Goal: Task Accomplishment & Management: Manage account settings

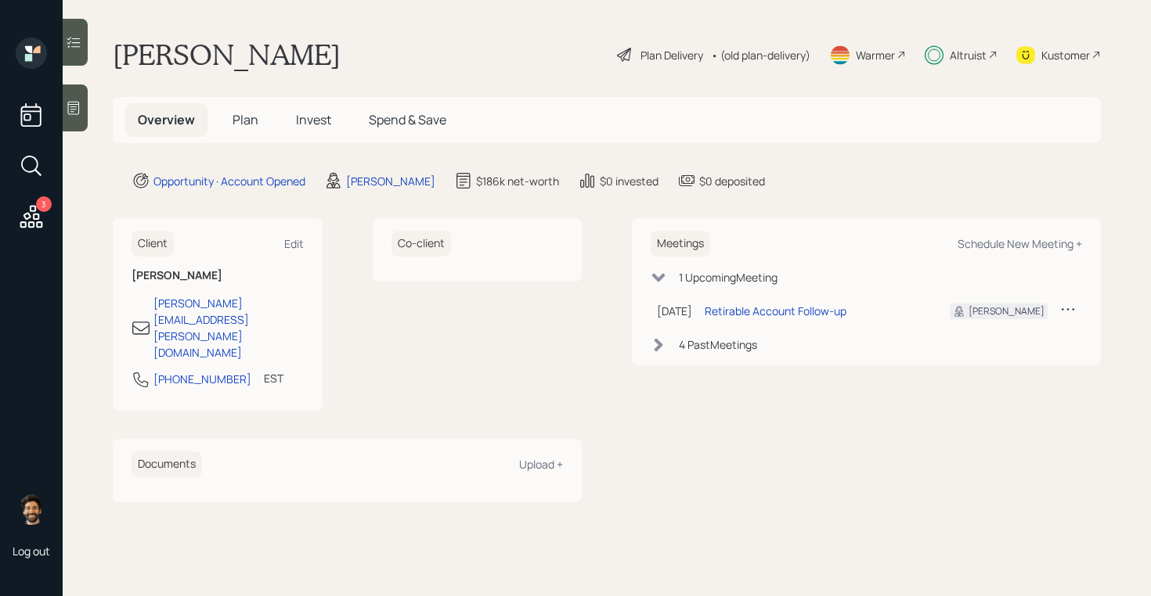
click at [317, 112] on span "Invest" at bounding box center [313, 119] width 35 height 17
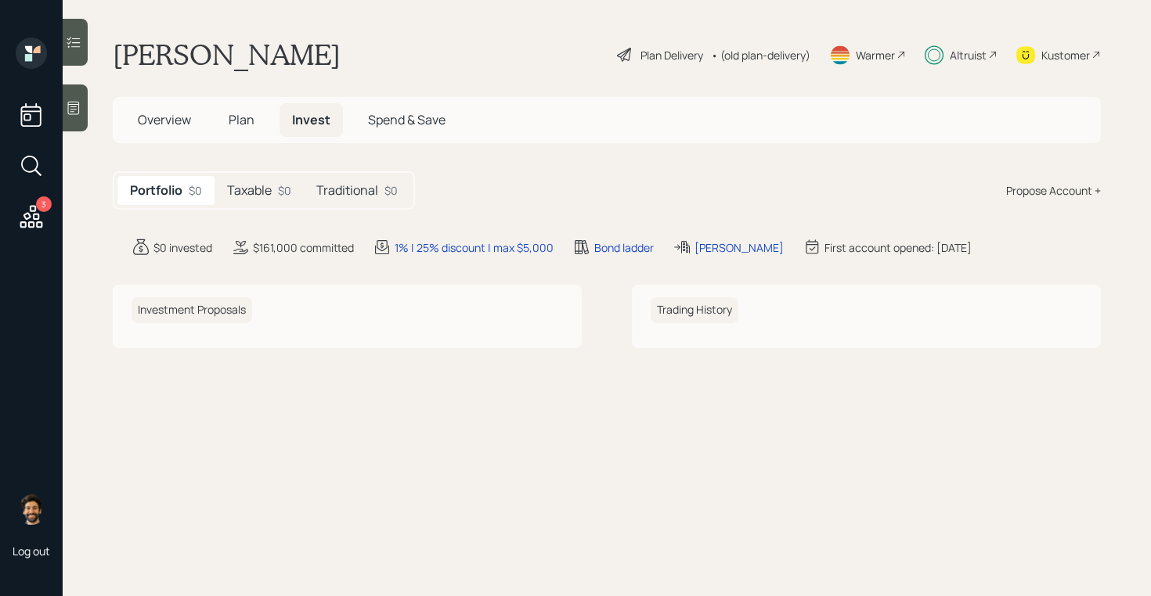
click at [272, 196] on h5 "Taxable" at bounding box center [249, 190] width 45 height 15
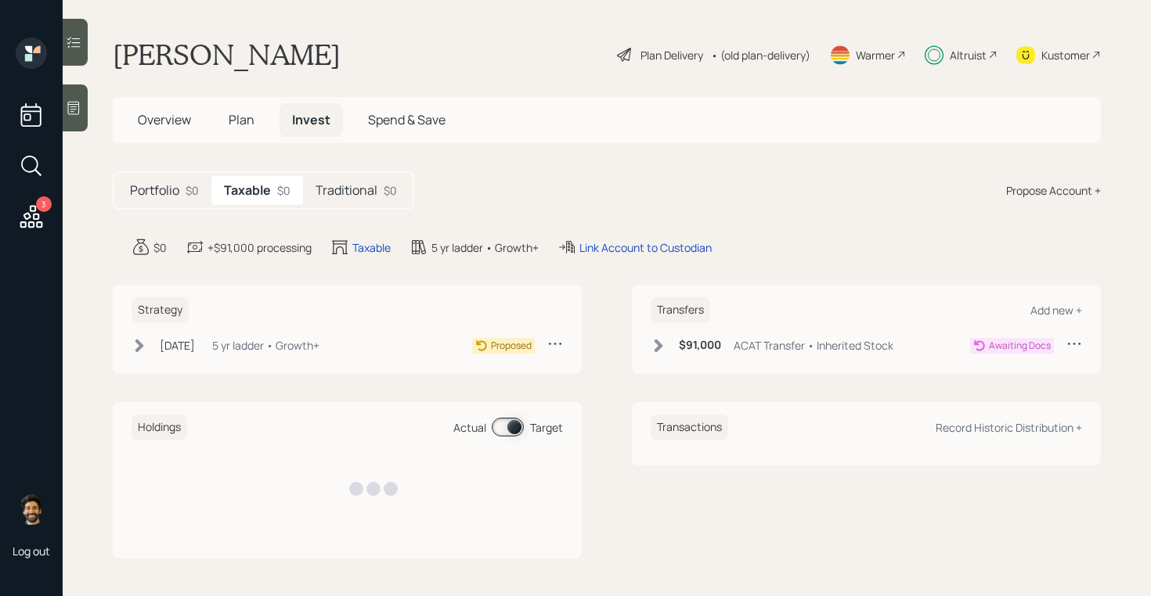
click at [362, 194] on h5 "Traditional" at bounding box center [346, 190] width 62 height 15
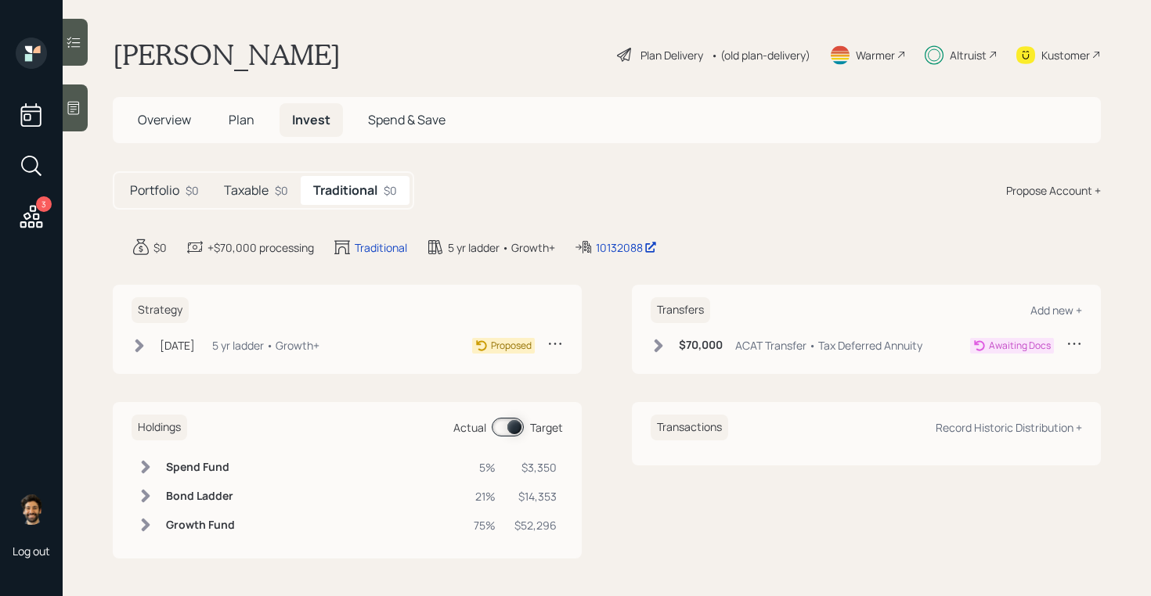
click at [683, 343] on h6 "$70,000" at bounding box center [701, 345] width 44 height 13
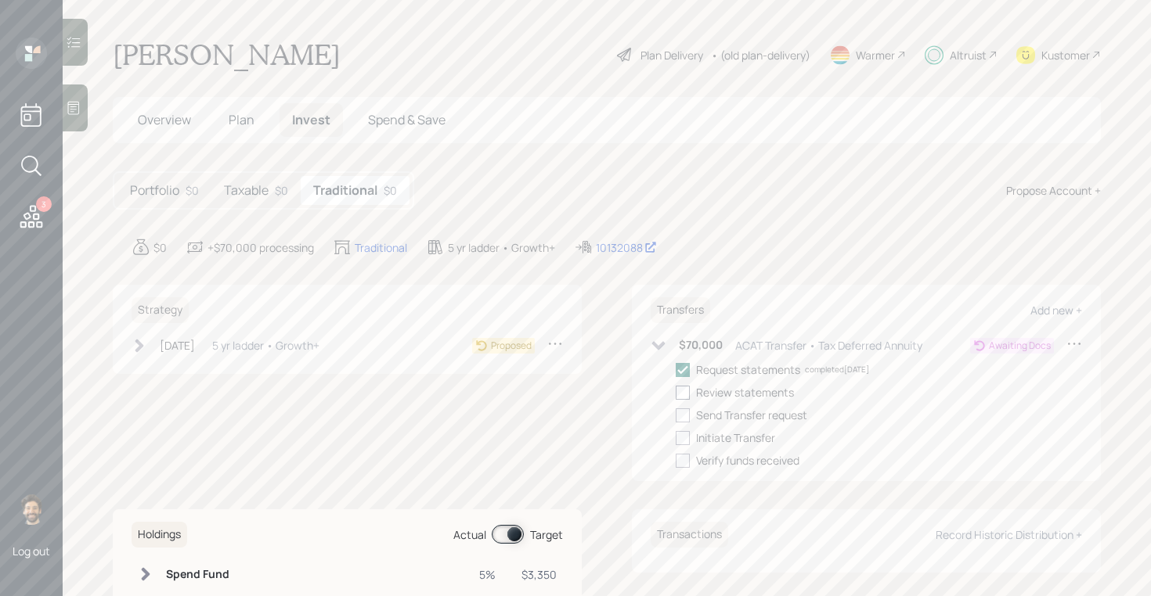
click at [685, 392] on div at bounding box center [682, 393] width 14 height 14
click at [675, 392] on input "checkbox" at bounding box center [675, 392] width 1 height 1
checkbox input "true"
click at [686, 416] on div at bounding box center [682, 416] width 14 height 14
click at [675, 416] on input "checkbox" at bounding box center [675, 415] width 1 height 1
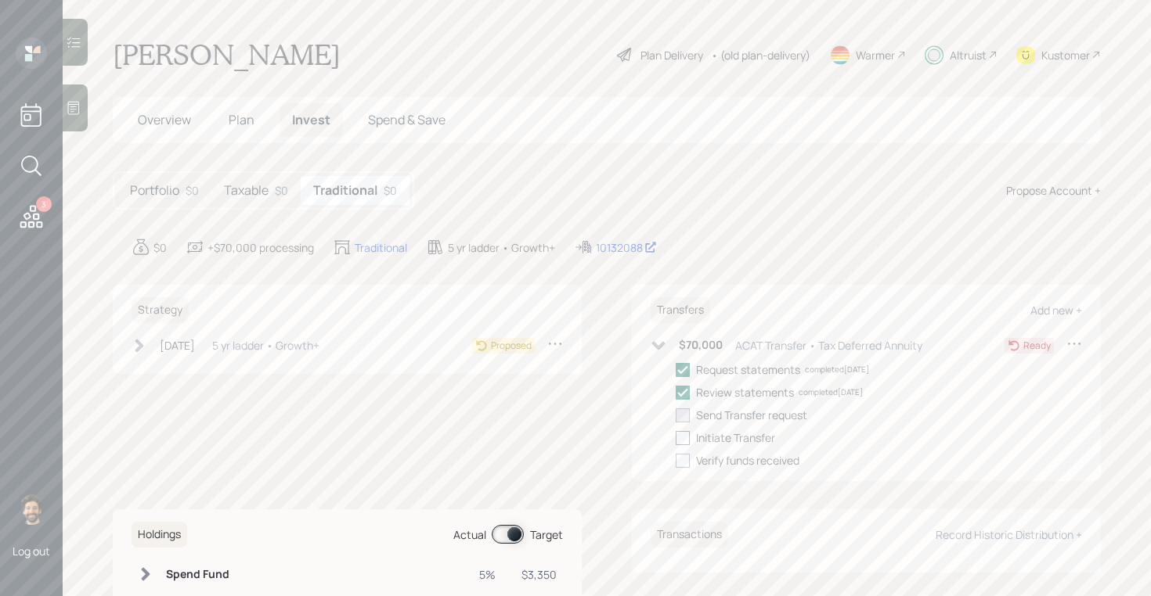
checkbox input "true"
click at [686, 437] on div at bounding box center [682, 438] width 14 height 14
click at [675, 438] on input "checkbox" at bounding box center [675, 438] width 1 height 1
checkbox input "true"
click at [262, 348] on div "5 yr ladder • Growth+" at bounding box center [265, 345] width 107 height 16
